Goal: Information Seeking & Learning: Learn about a topic

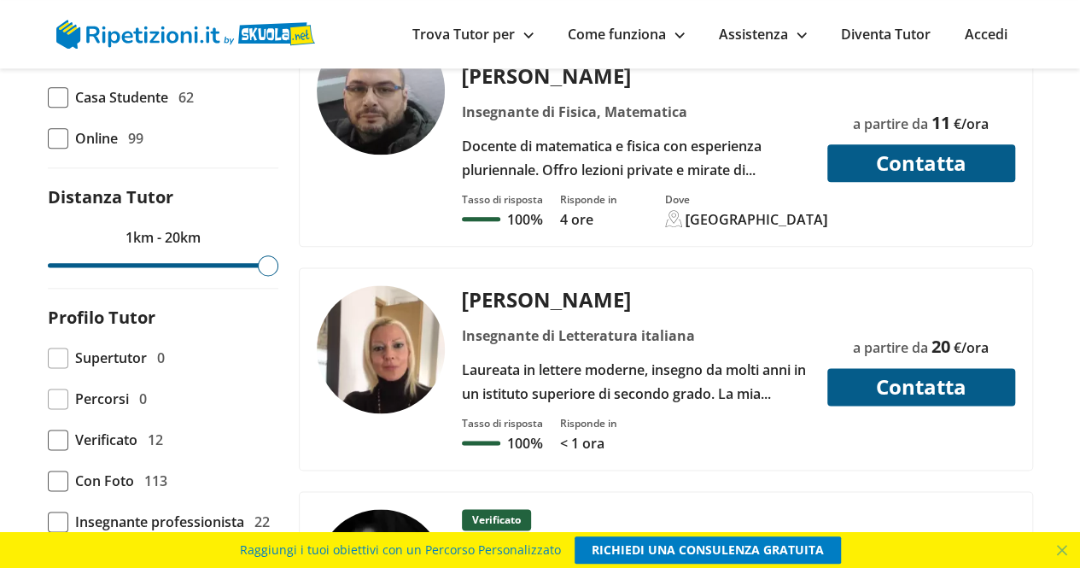
scroll to position [915, 0]
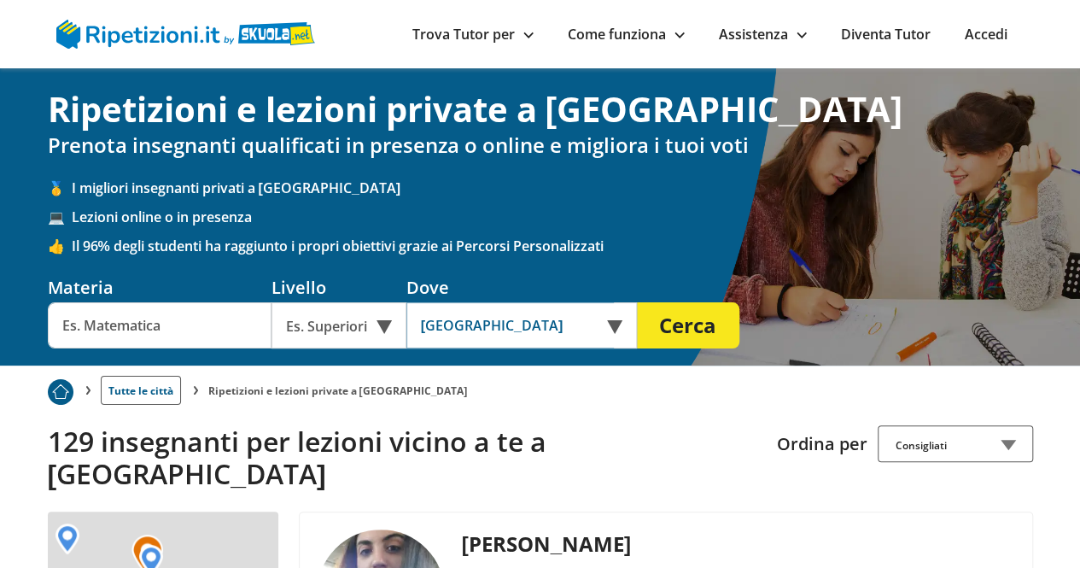
click at [532, 321] on input "[GEOGRAPHIC_DATA]" at bounding box center [511, 325] width 208 height 46
click at [171, 319] on input "text" at bounding box center [160, 325] width 224 height 46
type input "g"
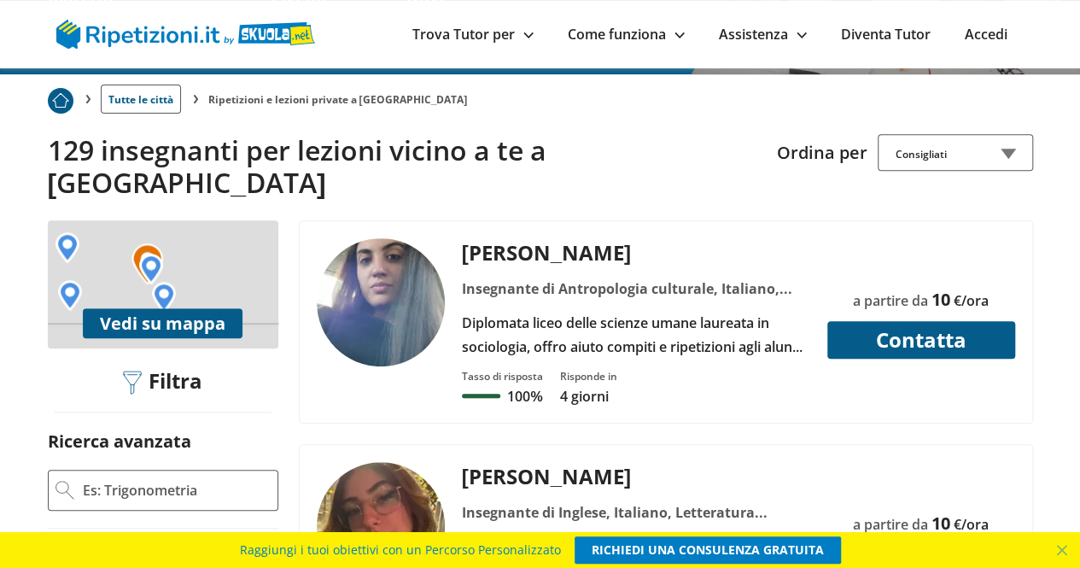
scroll to position [290, 0]
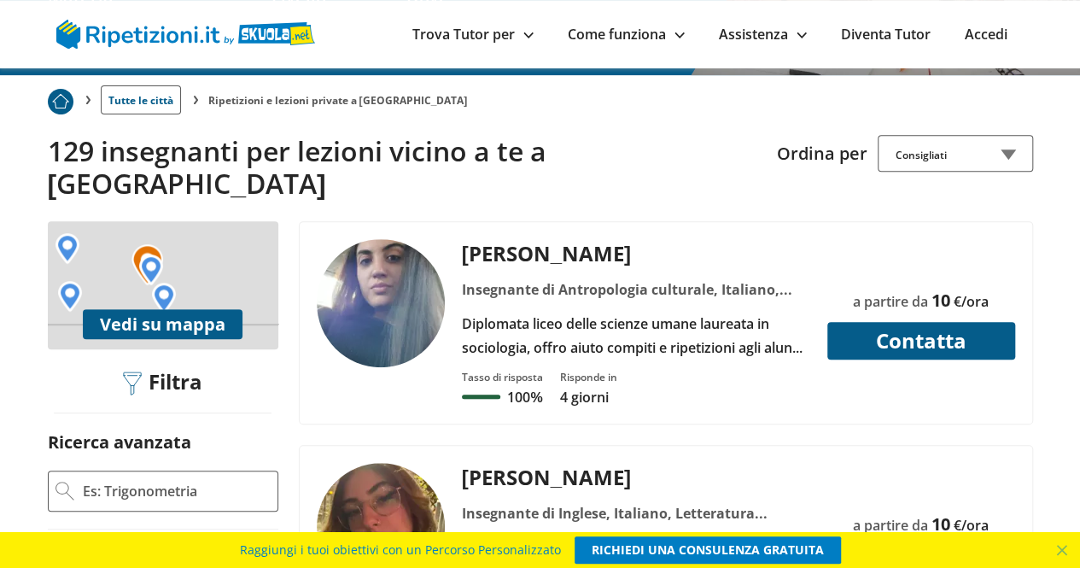
click at [963, 158] on div "Consigliati" at bounding box center [955, 153] width 155 height 37
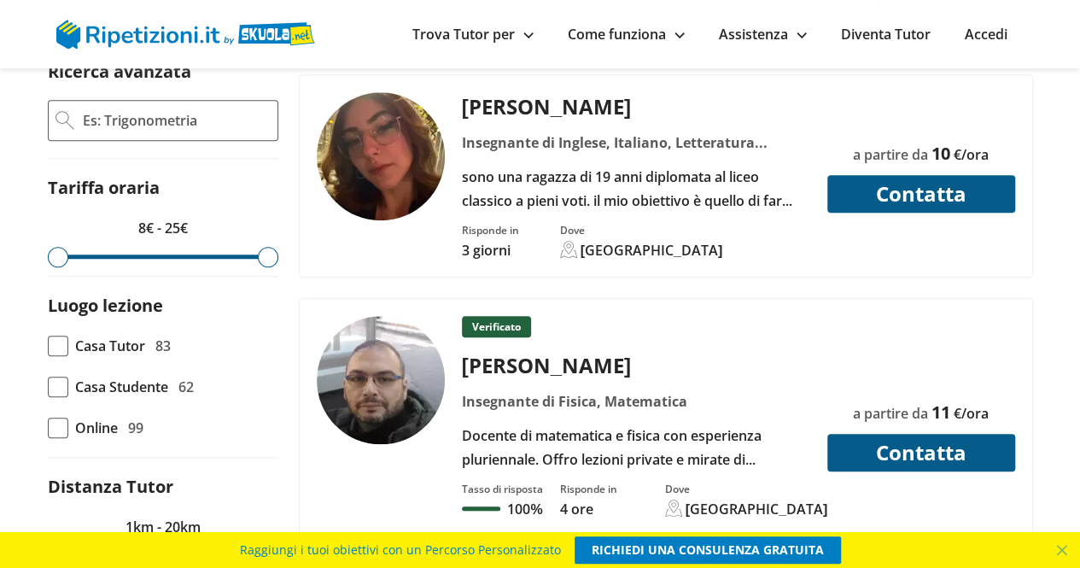
scroll to position [659, 0]
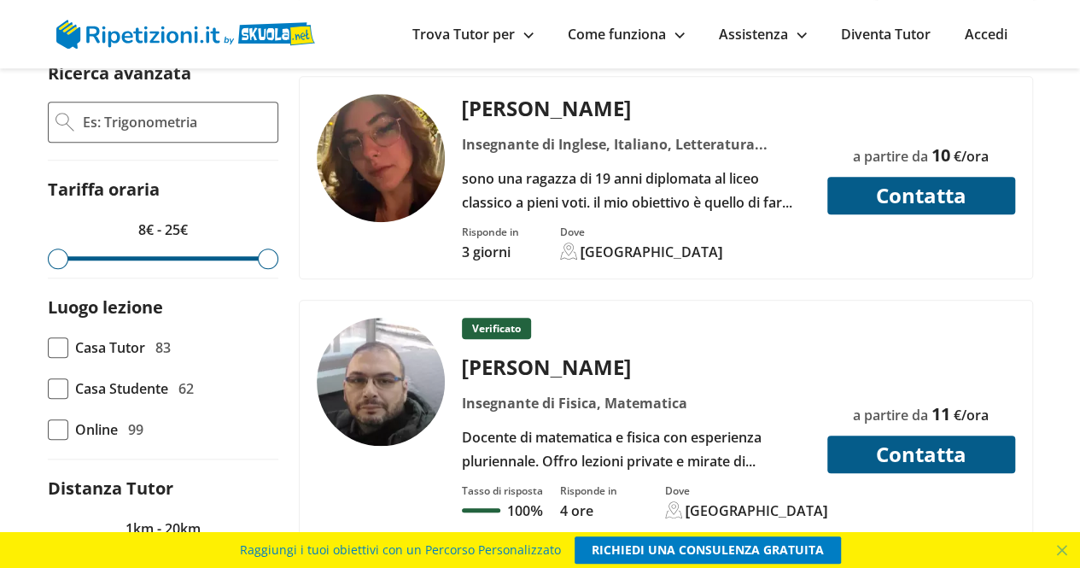
click at [323, 301] on div "Verificato Pasquale G. Insegnante di Fisica, Matematica Tasso di risposta 100%" at bounding box center [666, 419] width 733 height 237
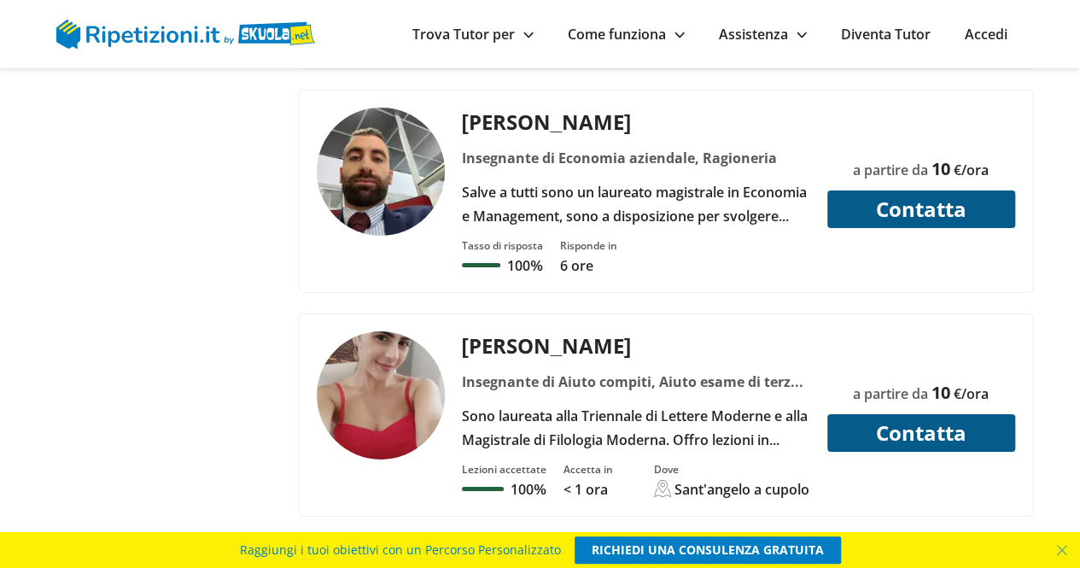
click at [379, 342] on img at bounding box center [381, 395] width 128 height 128
